Goal: Download file/media

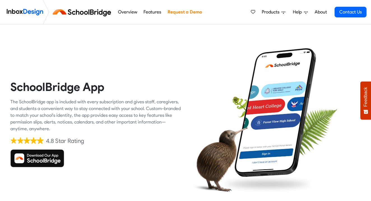
click at [51, 160] on img at bounding box center [37, 158] width 54 height 18
click at [48, 155] on img at bounding box center [37, 158] width 54 height 18
click at [53, 150] on img at bounding box center [37, 158] width 54 height 18
